Goal: Task Accomplishment & Management: Use online tool/utility

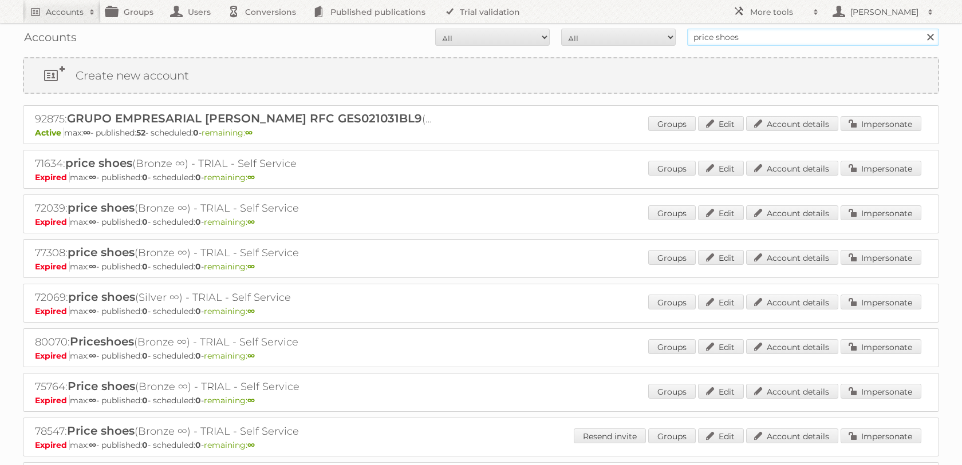
click at [715, 43] on input "price shoes" at bounding box center [813, 37] width 252 height 17
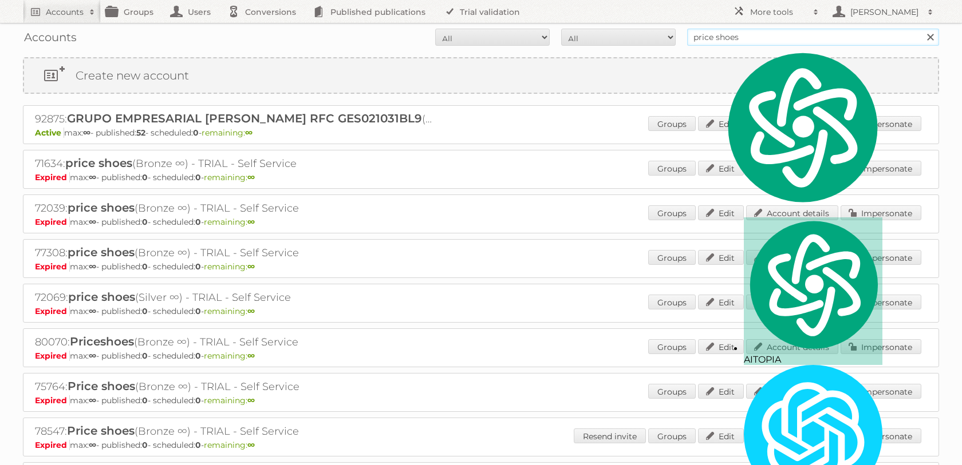
click at [715, 43] on input "price shoes" at bounding box center [813, 37] width 252 height 17
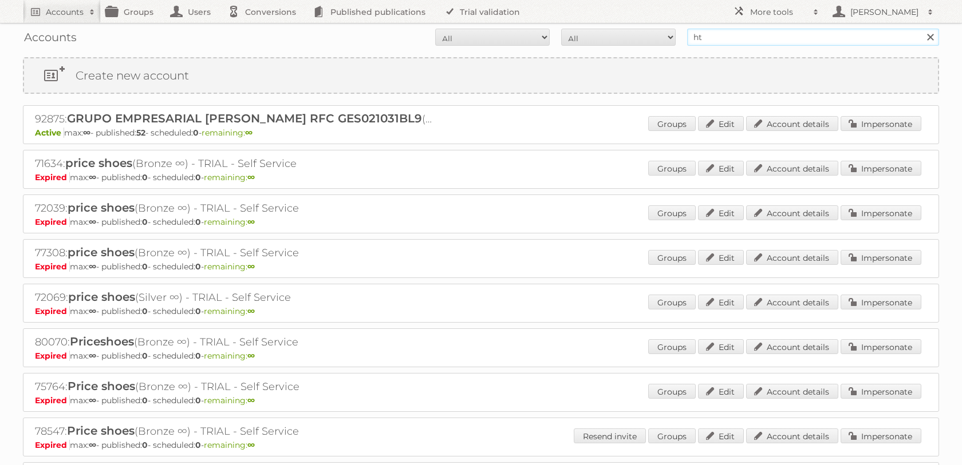
type input "h"
type input "the [PERSON_NAME]"
click at [921, 29] on input "Search" at bounding box center [929, 37] width 17 height 17
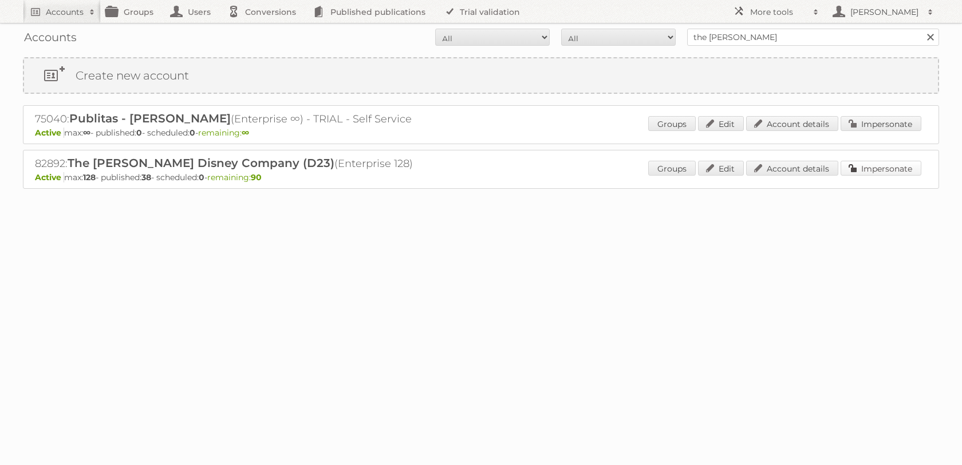
click at [870, 175] on link "Impersonate" at bounding box center [880, 168] width 81 height 15
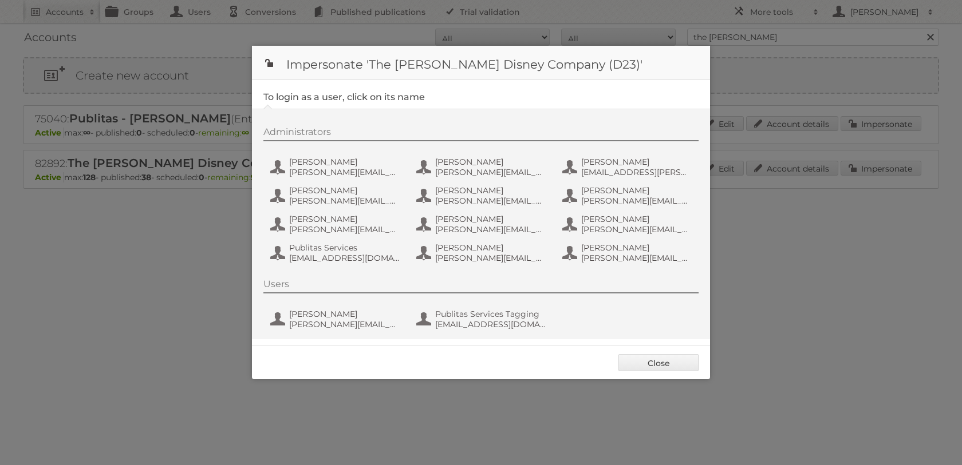
click at [492, 182] on div "Administrators Alison Stateman ALISON.STATEMAN@DISNEY.COM Ann Hung ANN.HUNG@DIS…" at bounding box center [486, 197] width 447 height 141
click at [482, 173] on span "ANN.HUNG@DISNEY.COM" at bounding box center [490, 172] width 111 height 10
